Goal: Task Accomplishment & Management: Manage account settings

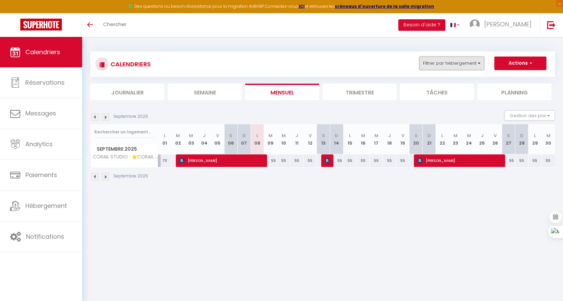
click at [448, 63] on button "Filtrer par hébergement" at bounding box center [451, 63] width 65 height 14
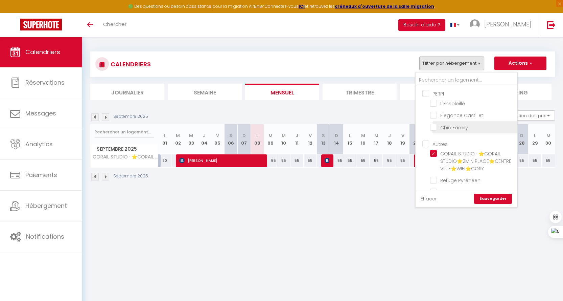
click at [434, 125] on input "Chic Family" at bounding box center [472, 126] width 85 height 7
checkbox input "true"
checkbox input "false"
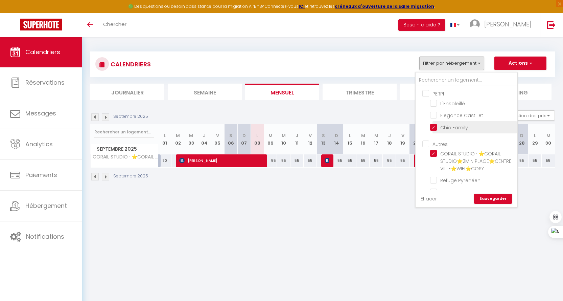
checkbox input "false"
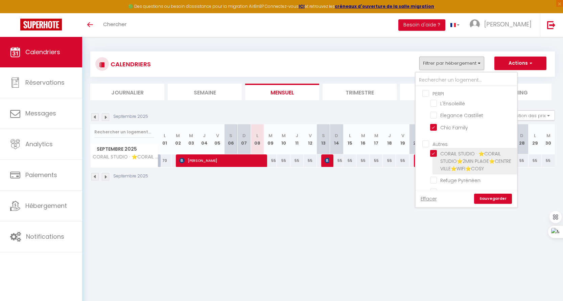
click at [433, 153] on input "CORAIL STUDIO · ⭐CORAIL STUDIO⭐2MIN PLAGE⭐CENTRE VILLE⭐WIFI⭐COSY" at bounding box center [472, 153] width 85 height 7
checkbox input "false"
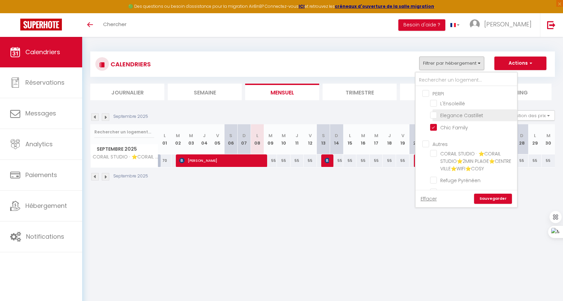
click at [464, 116] on input "Elegance Castillet" at bounding box center [472, 114] width 85 height 7
checkbox input "true"
checkbox input "false"
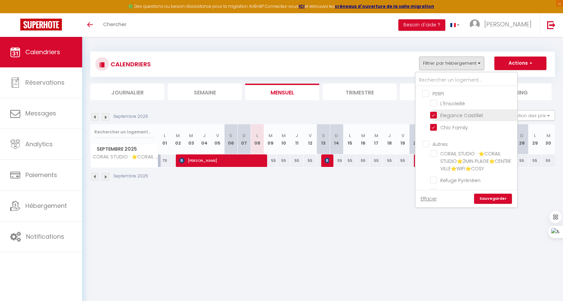
checkbox input "false"
click at [449, 102] on input "L'Ensoleillé" at bounding box center [472, 102] width 85 height 7
checkbox input "true"
checkbox input "false"
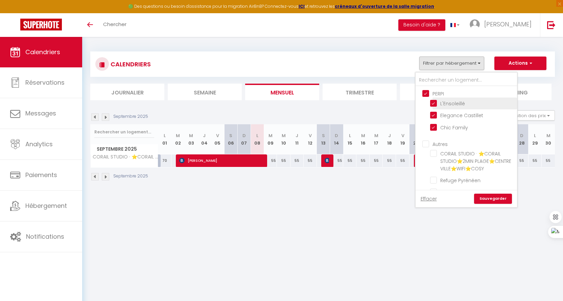
checkbox input "false"
click at [501, 198] on link "Sauvegarder" at bounding box center [493, 198] width 38 height 10
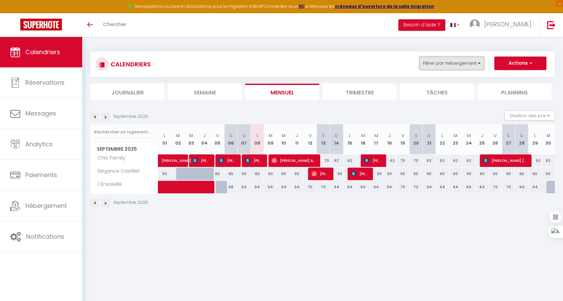
click at [473, 62] on button "Filtrer par hébergement" at bounding box center [451, 63] width 65 height 14
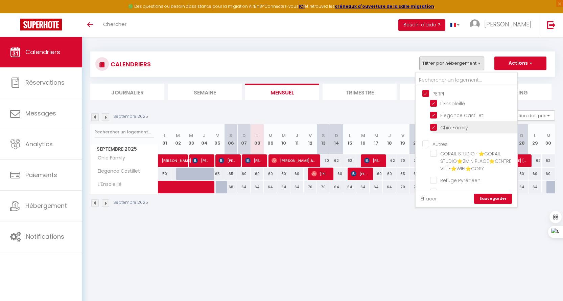
click at [434, 126] on input "Chic Family" at bounding box center [472, 126] width 85 height 7
checkbox input "false"
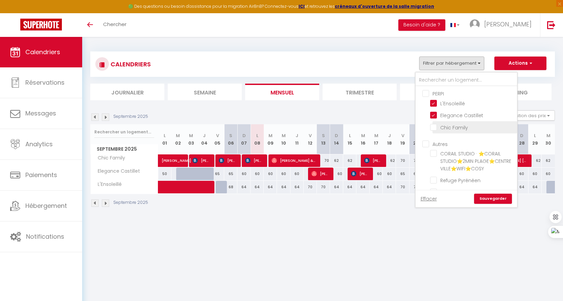
checkbox input "false"
click at [486, 199] on link "Sauvegarder" at bounding box center [493, 198] width 38 height 10
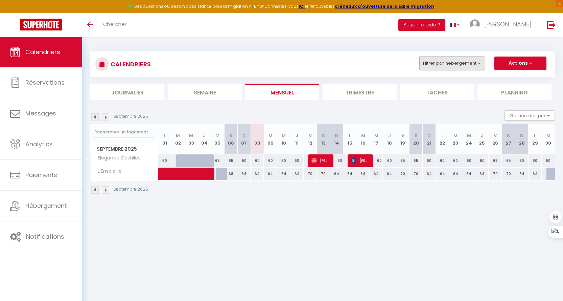
click at [442, 64] on button "Filtrer par hébergement" at bounding box center [451, 63] width 65 height 14
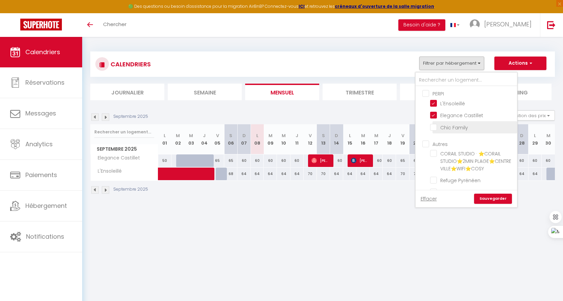
click at [435, 125] on input "Chic Family" at bounding box center [472, 126] width 85 height 7
checkbox input "true"
checkbox input "false"
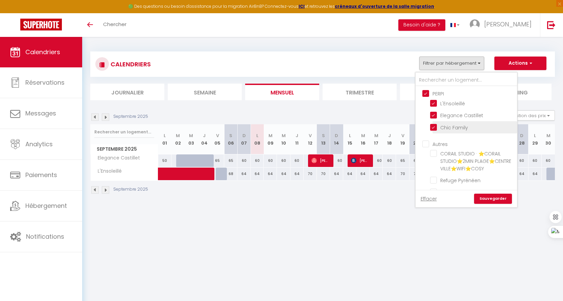
checkbox input "false"
click at [487, 200] on link "Sauvegarder" at bounding box center [493, 198] width 38 height 10
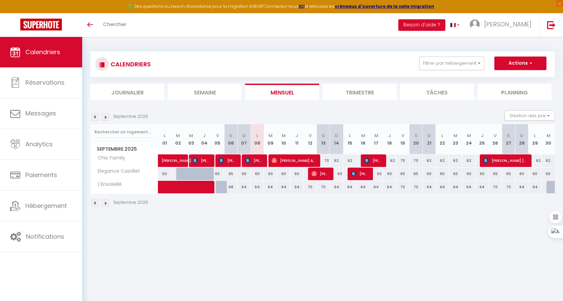
click at [258, 173] on div "60" at bounding box center [257, 173] width 13 height 13
type input "60"
type input "Lun 08 Septembre 2025"
type input "[DATE] Septembre 2025"
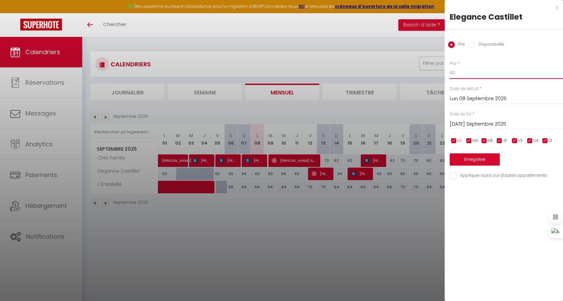
click at [472, 71] on input "60" at bounding box center [506, 73] width 113 height 12
type input "6"
type input "58"
click at [468, 124] on input "[DATE] Septembre 2025" at bounding box center [506, 124] width 113 height 9
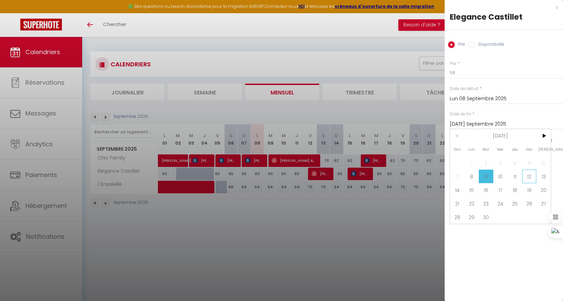
click at [527, 174] on span "12" at bounding box center [529, 176] width 15 height 14
type input "Ven 12 Septembre 2025"
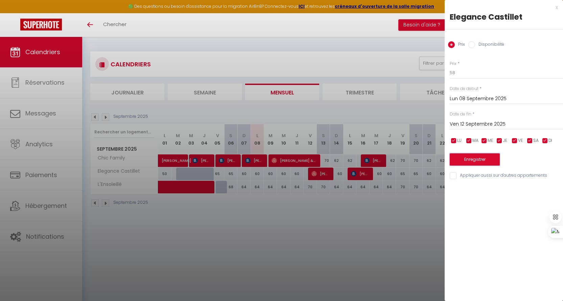
drag, startPoint x: 465, startPoint y: 160, endPoint x: 448, endPoint y: 168, distance: 18.6
click at [465, 160] on button "Enregistrer" at bounding box center [475, 159] width 50 height 12
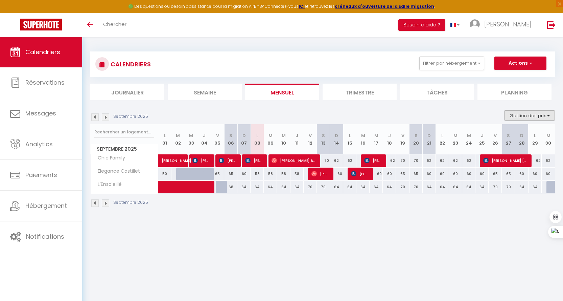
click at [543, 118] on button "Gestion des prix" at bounding box center [529, 115] width 50 height 10
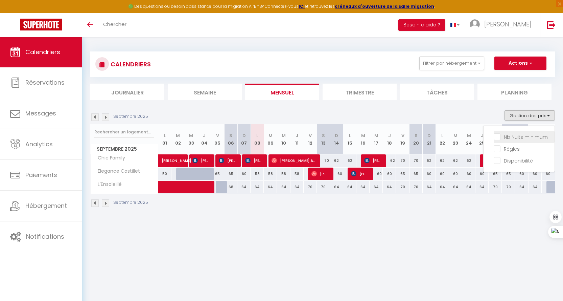
click at [524, 138] on input "Nb Nuits minimum" at bounding box center [524, 136] width 61 height 7
checkbox input "true"
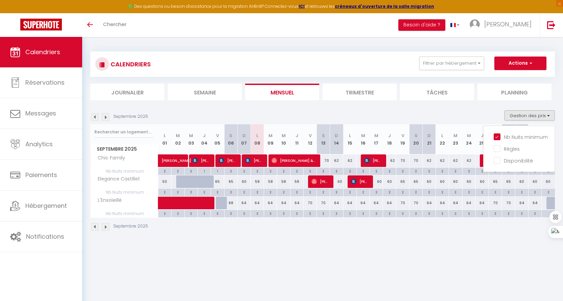
click at [378, 193] on div "2" at bounding box center [376, 191] width 13 height 6
type input "2"
type input "Mer 17 Septembre 2025"
type input "Jeu 18 Septembre 2025"
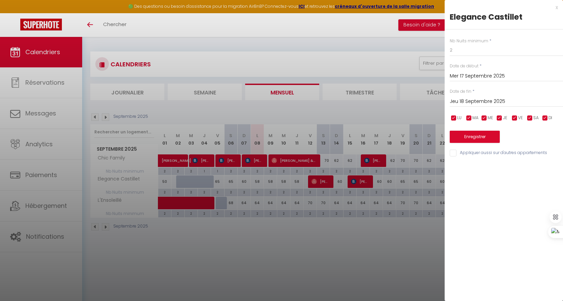
drag, startPoint x: 400, startPoint y: 47, endPoint x: 385, endPoint y: 46, distance: 14.3
click at [399, 47] on div at bounding box center [281, 150] width 563 height 301
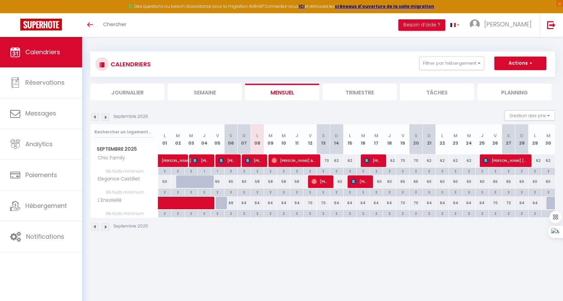
click at [340, 180] on div "60" at bounding box center [336, 181] width 13 height 13
type input "60"
type input "Dim 14 Septembre 2025"
type input "Lun 15 Septembre 2025"
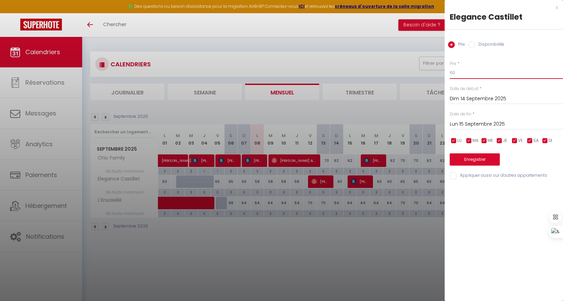
click at [464, 71] on input "60" at bounding box center [506, 73] width 113 height 12
type input "6"
type input "58"
click at [486, 117] on div "Lun 15 Septembre 2025 < [DATE] > Dim Lun Mar Mer Jeu Ven Sam 1 2 3 4 5 6 7 8 9 …" at bounding box center [506, 123] width 113 height 12
click at [484, 121] on input "Lun 15 Septembre 2025" at bounding box center [506, 124] width 113 height 9
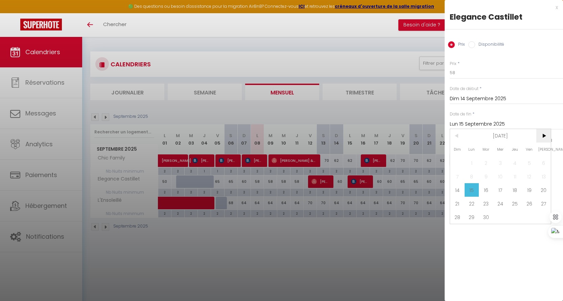
click at [543, 137] on span ">" at bounding box center [543, 136] width 15 height 14
click at [523, 163] on span "3" at bounding box center [529, 163] width 15 height 14
type input "Ven 03 Octobre 2025"
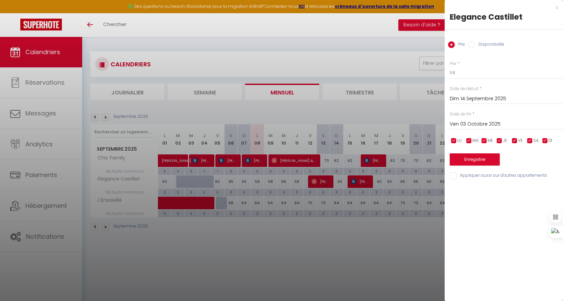
click at [516, 140] on input "checkbox" at bounding box center [514, 140] width 7 height 7
checkbox input "false"
click at [531, 139] on input "checkbox" at bounding box center [529, 140] width 7 height 7
checkbox input "false"
click at [479, 163] on button "Enregistrer" at bounding box center [475, 159] width 50 height 12
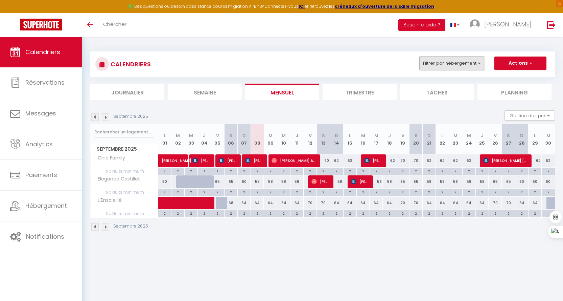
click at [444, 64] on button "Filtrer par hébergement" at bounding box center [451, 63] width 65 height 14
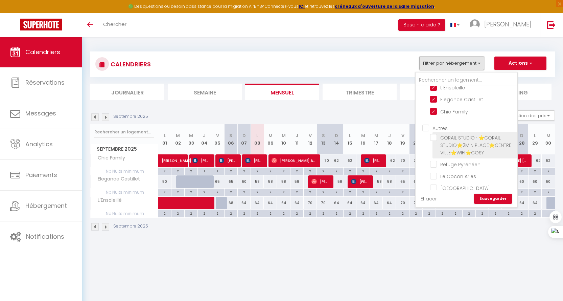
scroll to position [31, 0]
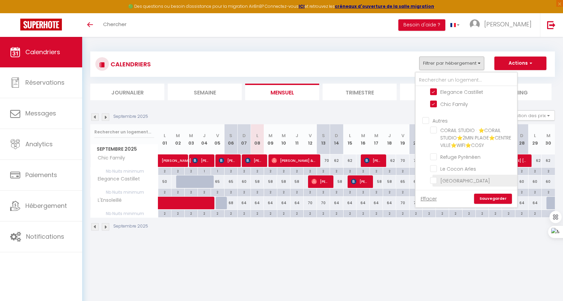
drag, startPoint x: 436, startPoint y: 180, endPoint x: 477, endPoint y: 185, distance: 41.5
click at [436, 180] on input "[GEOGRAPHIC_DATA]" at bounding box center [472, 179] width 85 height 7
checkbox input "true"
checkbox input "false"
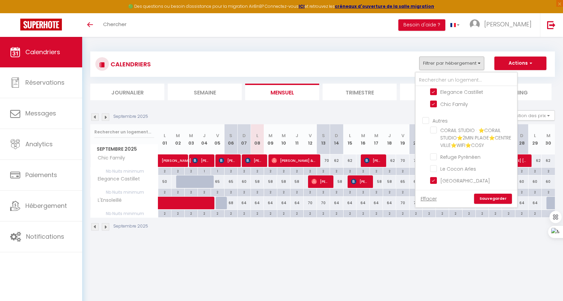
click at [499, 198] on link "Sauvegarder" at bounding box center [493, 198] width 38 height 10
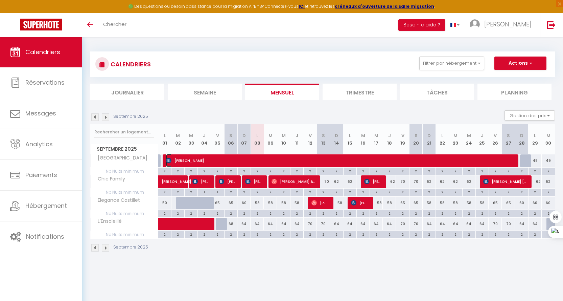
click at [328, 158] on span "[PERSON_NAME]" at bounding box center [339, 160] width 347 height 13
select select "OK"
select select "KO"
select select "1"
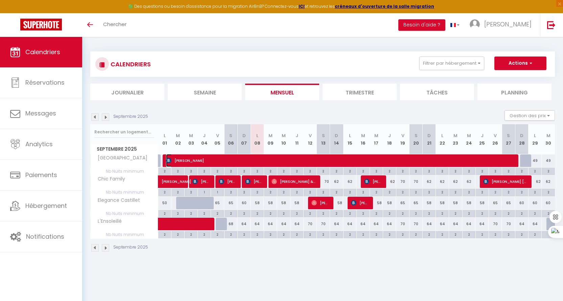
select select "1"
select select
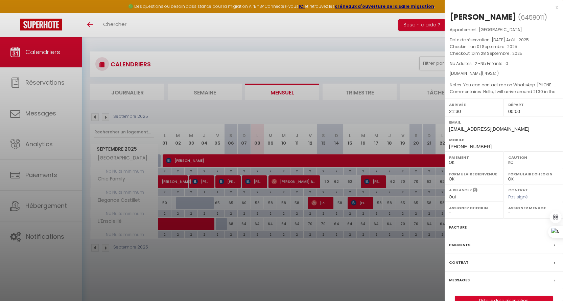
click at [333, 47] on div at bounding box center [281, 150] width 563 height 301
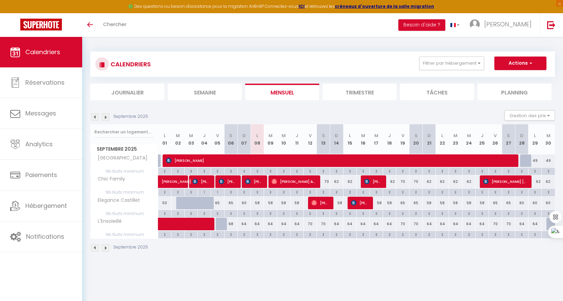
click at [104, 116] on img at bounding box center [105, 116] width 7 height 7
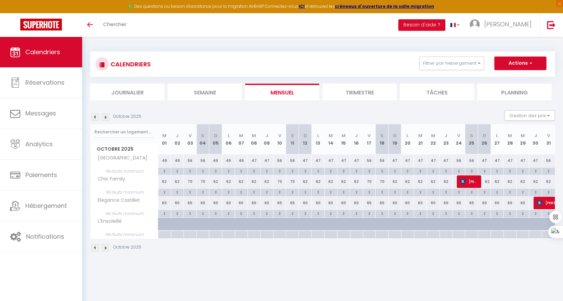
click at [95, 115] on img at bounding box center [94, 116] width 7 height 7
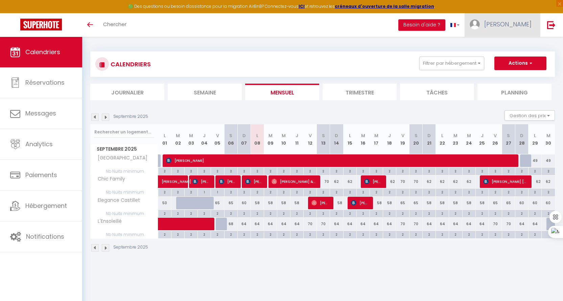
click at [524, 27] on span "[PERSON_NAME]" at bounding box center [507, 24] width 47 height 8
click at [506, 47] on link "Paramètres" at bounding box center [513, 46] width 50 height 11
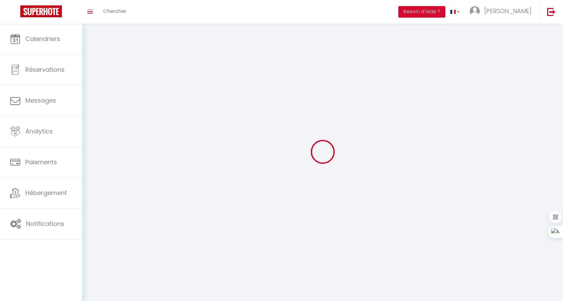
type input "[PERSON_NAME]"
type input "789 657 344"
type input "[STREET_ADDRESS][PERSON_NAME]"
type input "35100"
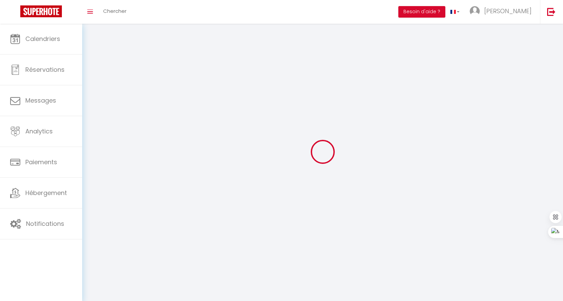
type input "Maspalomas"
type input "U87t1zvtQZXBYVwyYshAv6F9u"
type input "hVSMto4zeriX2Dt21qbOWxPts"
select select "201"
select select "28"
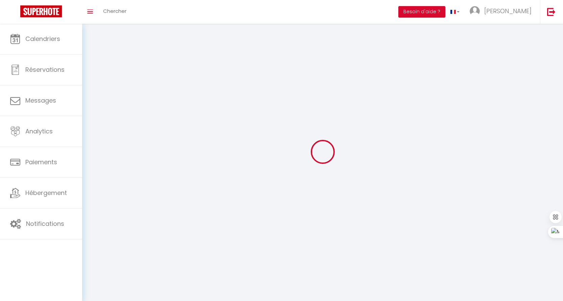
select select "fr"
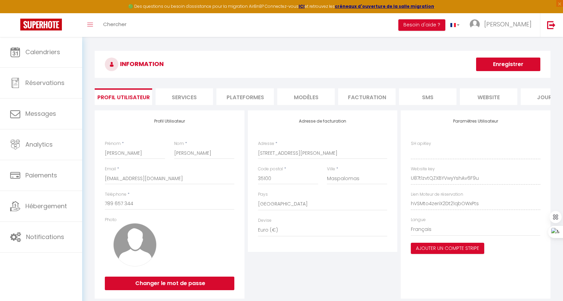
type input "U87t1zvtQZXBYVwyYshAv6F9u"
type input "hVSMto4zeriX2Dt21qbOWxPts"
type input "[URL][DOMAIN_NAME]"
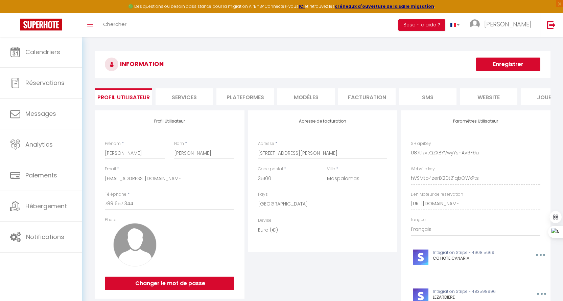
click at [498, 91] on li "website" at bounding box center [488, 96] width 57 height 17
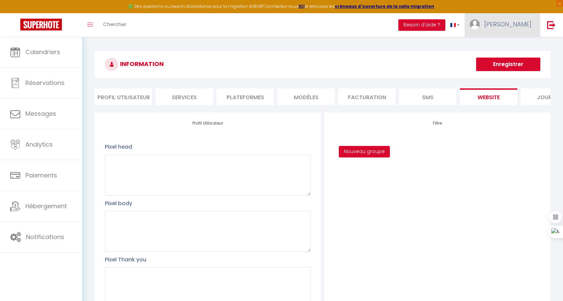
click at [517, 24] on link "[PERSON_NAME]" at bounding box center [502, 25] width 75 height 24
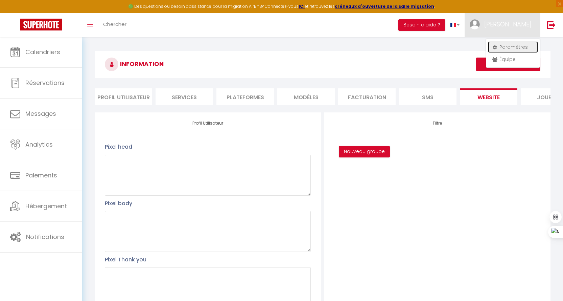
click at [508, 47] on link "Paramètres" at bounding box center [513, 46] width 50 height 11
click at [503, 45] on link "Paramètres" at bounding box center [513, 46] width 50 height 11
click at [109, 97] on li "Profil Utilisateur" at bounding box center [123, 96] width 57 height 17
